Goal: Transaction & Acquisition: Download file/media

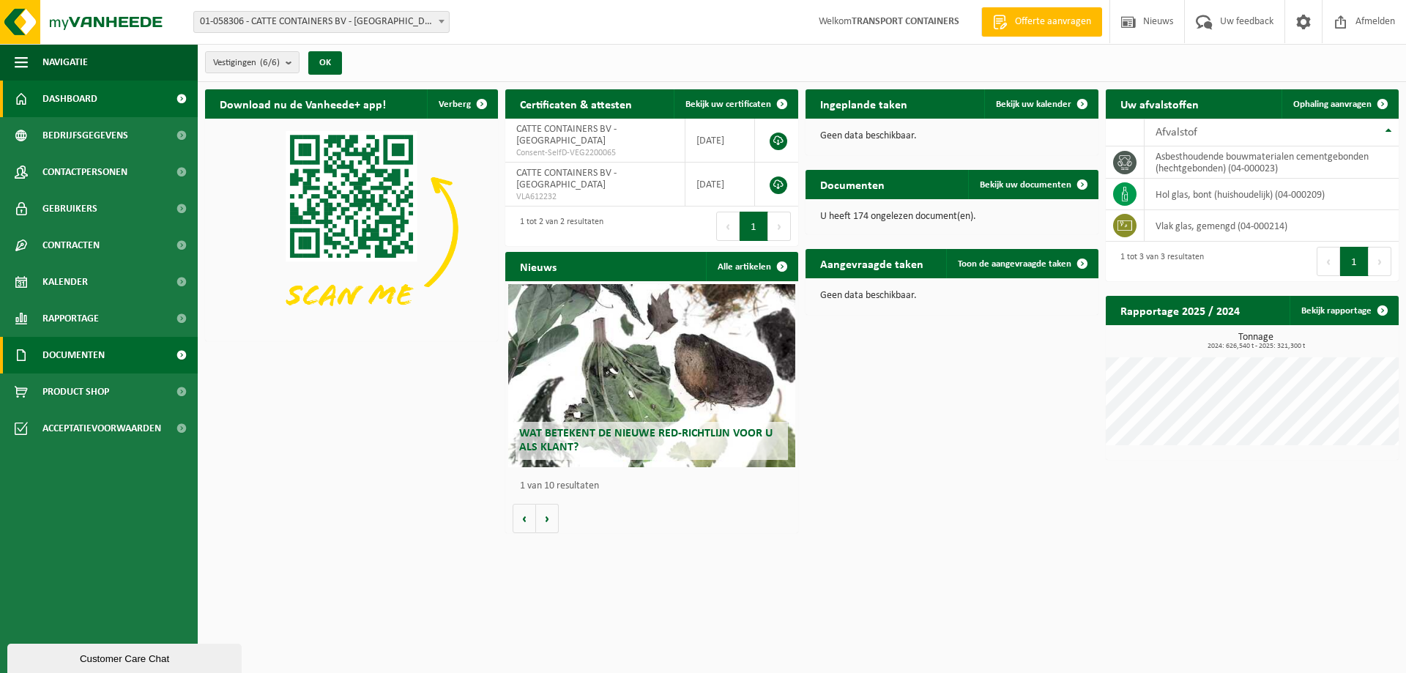
click at [63, 353] on span "Documenten" at bounding box center [73, 355] width 62 height 37
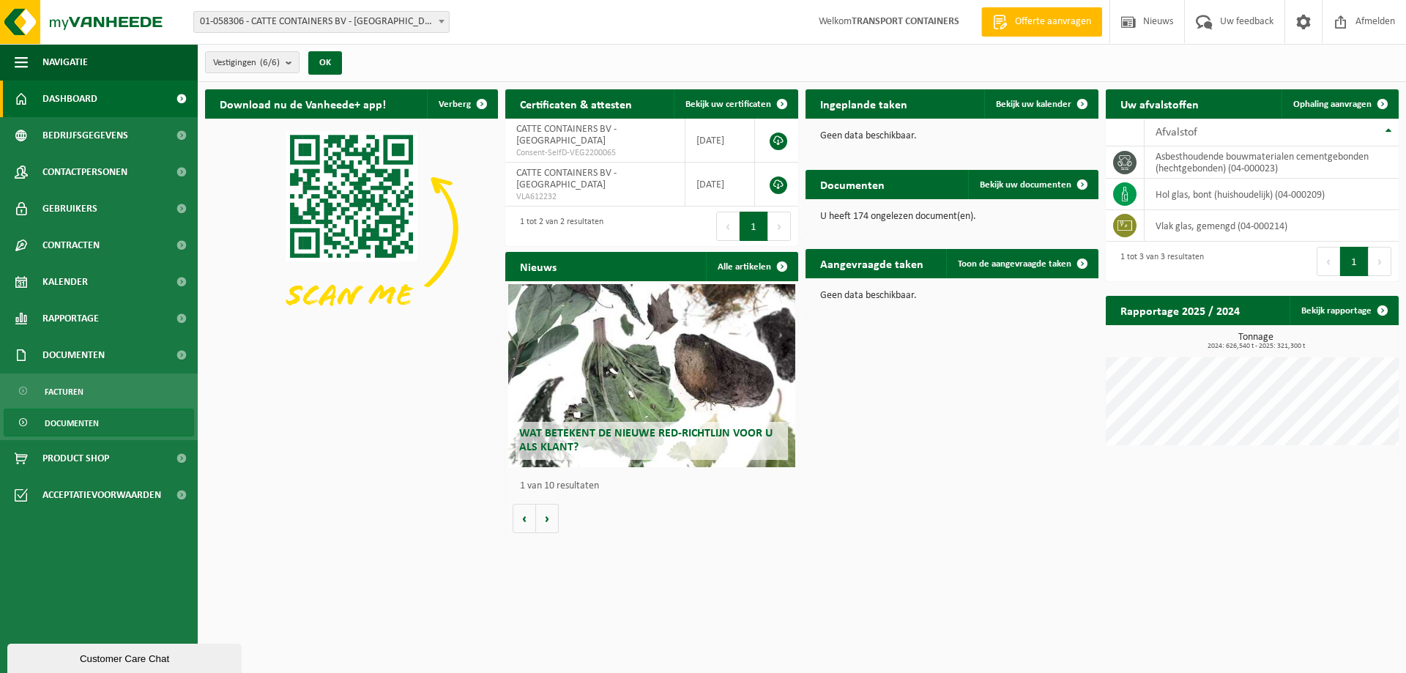
click at [62, 428] on span "Documenten" at bounding box center [72, 423] width 54 height 28
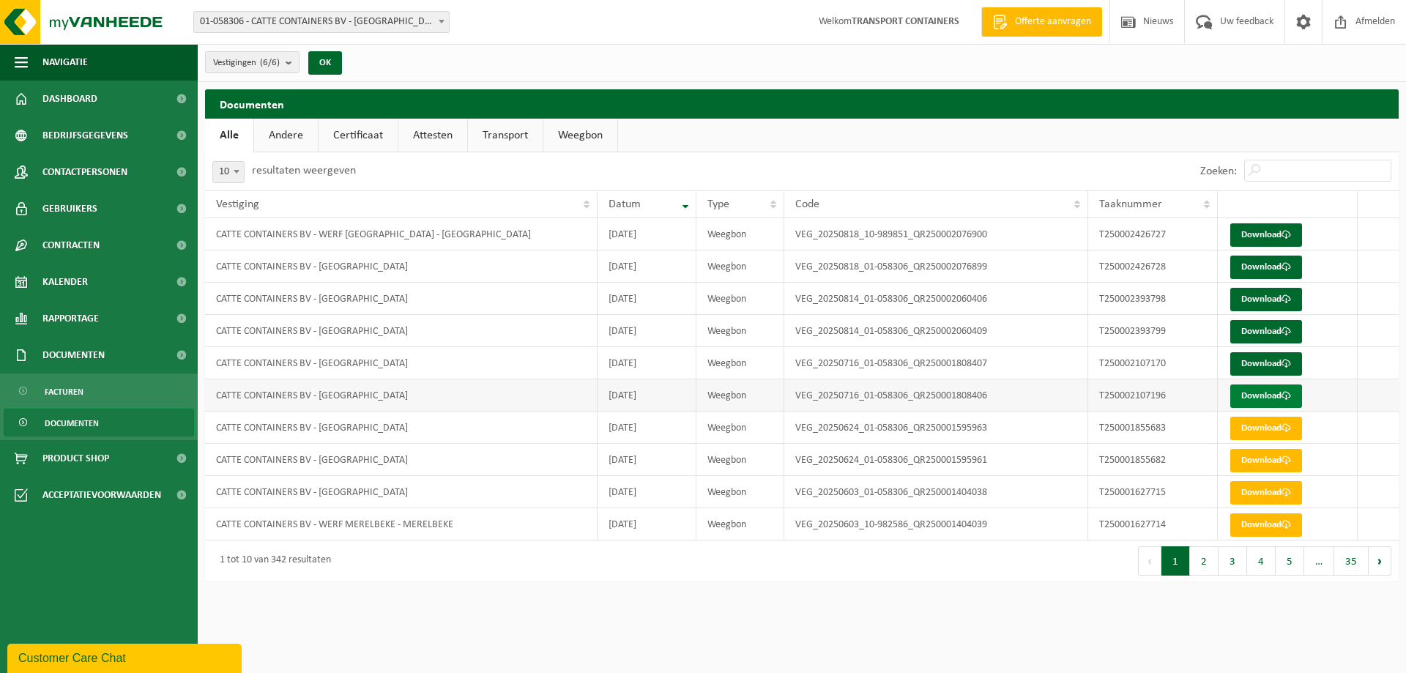
click at [1257, 398] on link "Download" at bounding box center [1266, 396] width 72 height 23
click at [1254, 364] on link "Download" at bounding box center [1266, 363] width 72 height 23
click at [1269, 330] on link "Download" at bounding box center [1266, 331] width 72 height 23
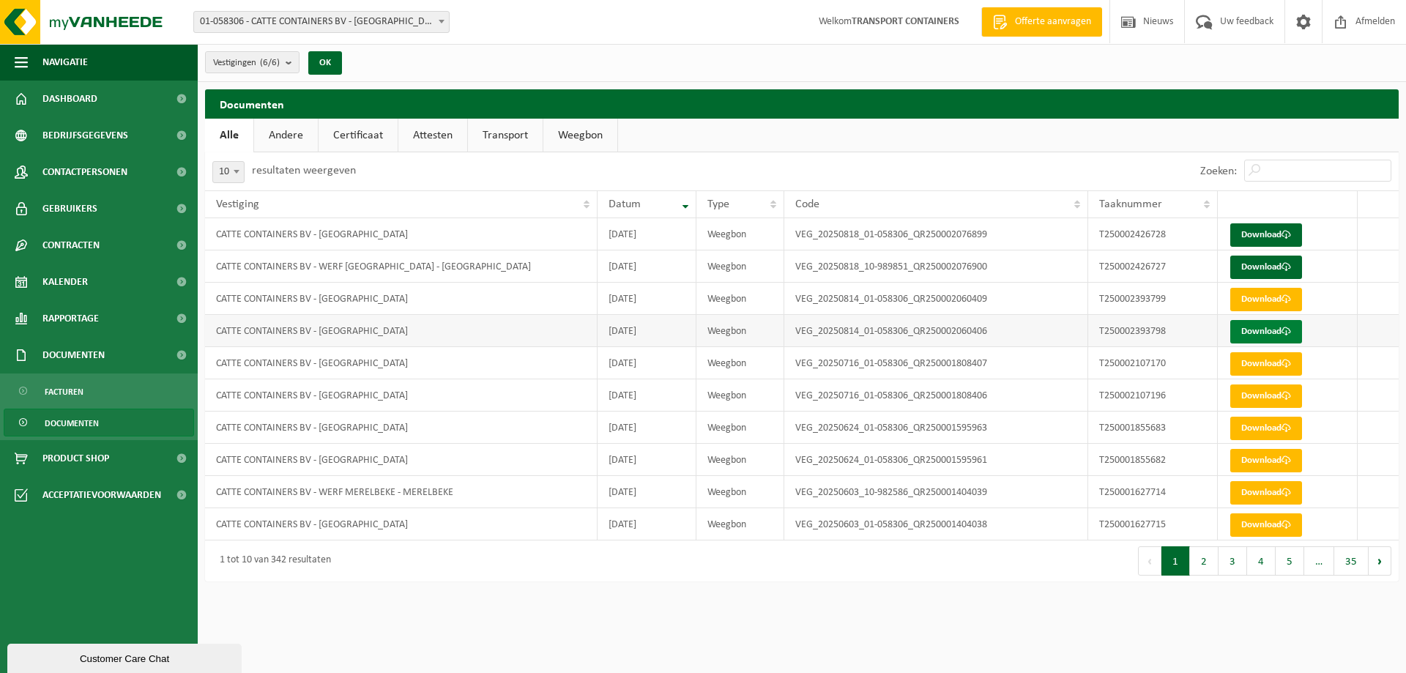
click at [1264, 331] on link "Download" at bounding box center [1266, 331] width 72 height 23
click at [1264, 270] on link "Download" at bounding box center [1266, 267] width 72 height 23
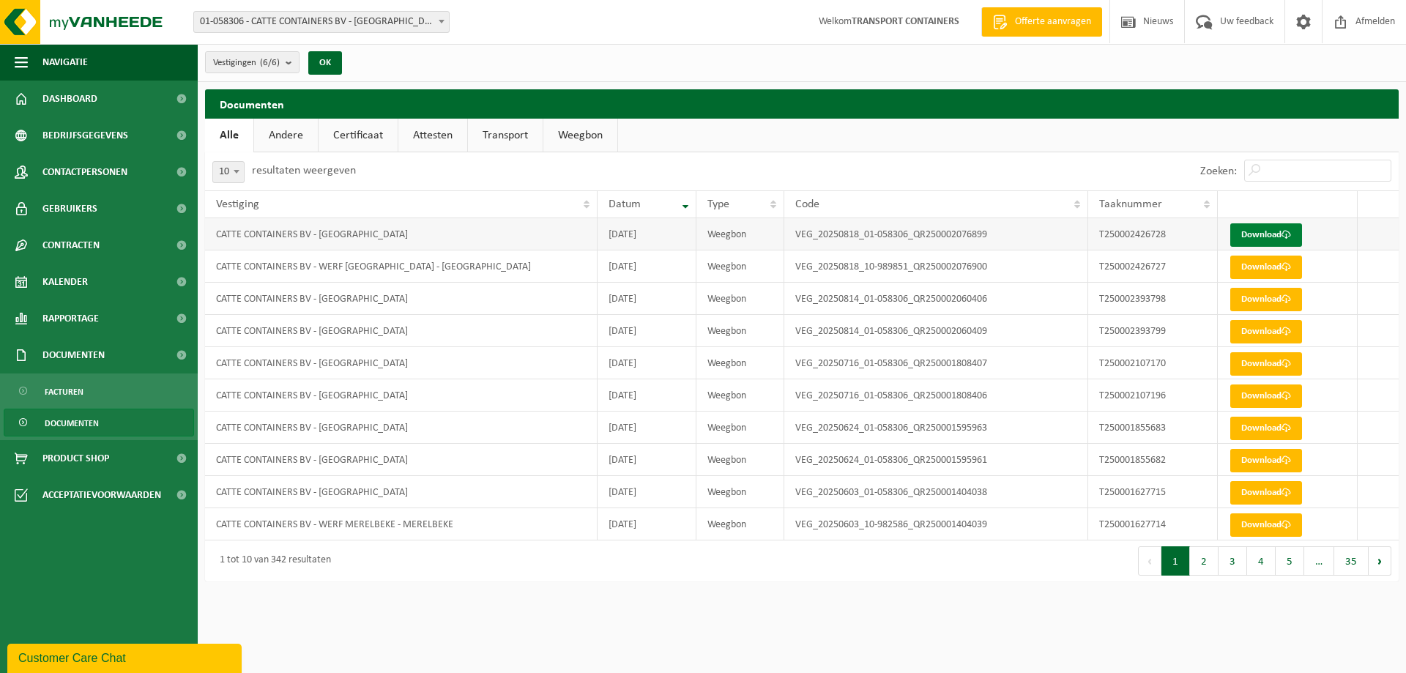
click at [1256, 234] on link "Download" at bounding box center [1266, 234] width 72 height 23
